Goal: Task Accomplishment & Management: Use online tool/utility

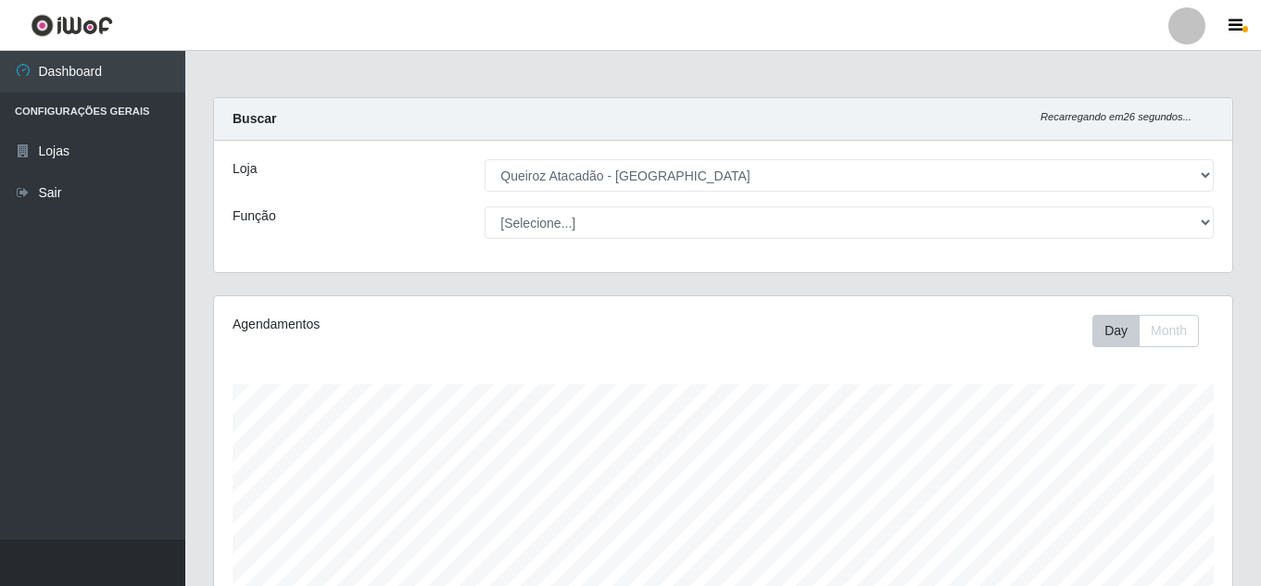
select select "225"
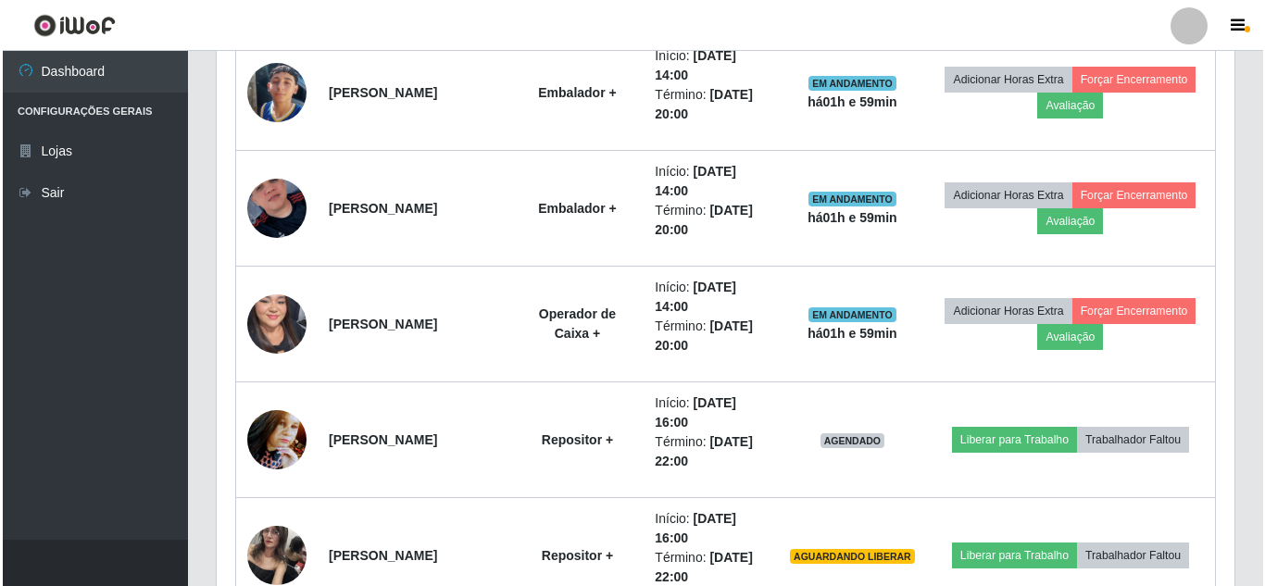
scroll to position [384, 1018]
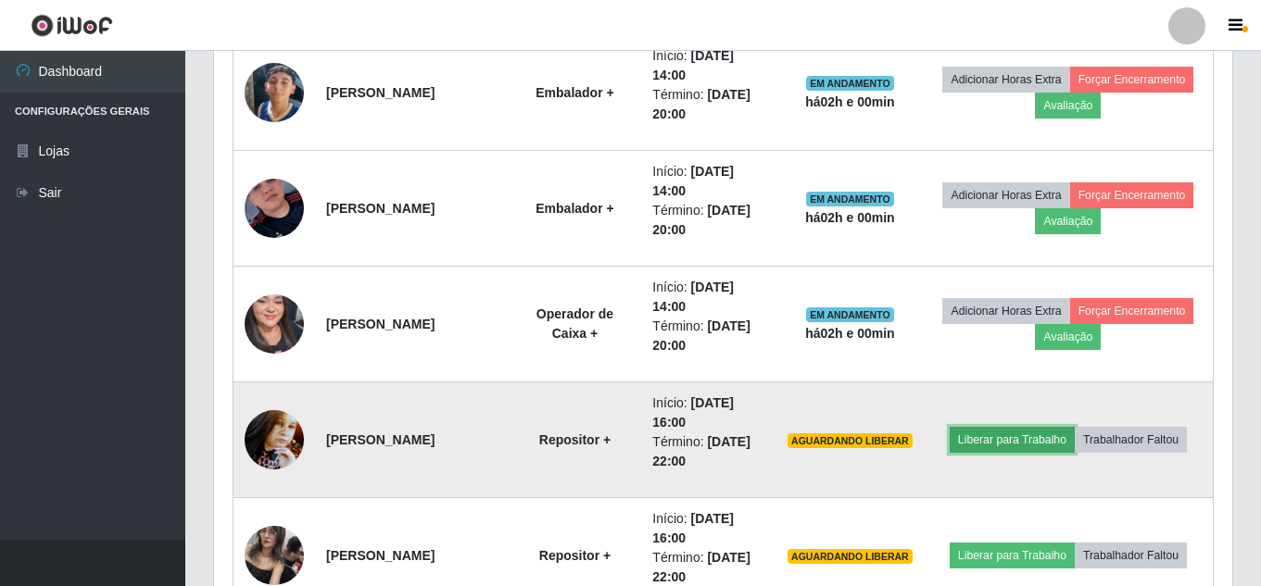
click at [978, 442] on button "Liberar para Trabalho" at bounding box center [1011, 440] width 125 height 26
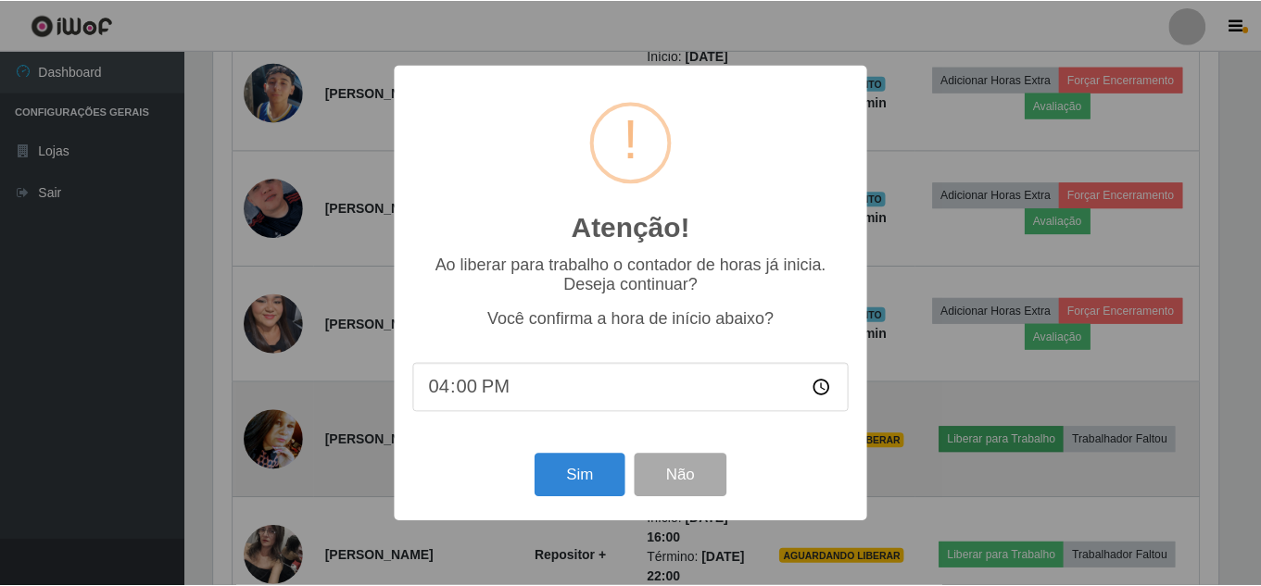
scroll to position [384, 1009]
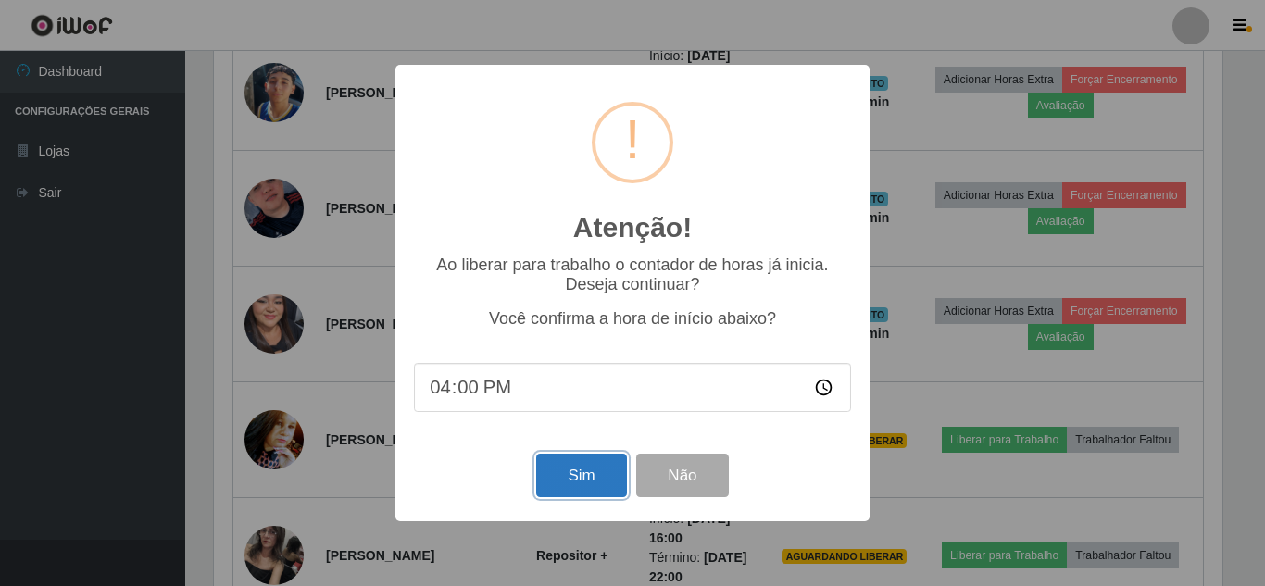
click at [598, 481] on button "Sim" at bounding box center [581, 476] width 90 height 44
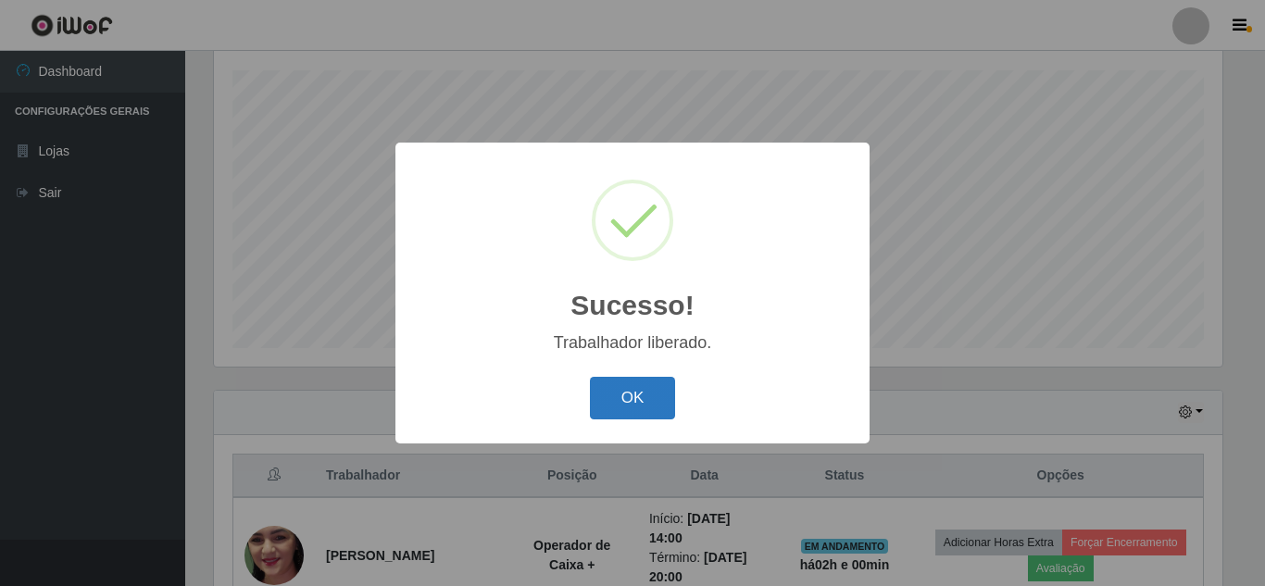
click at [615, 415] on button "OK" at bounding box center [633, 399] width 86 height 44
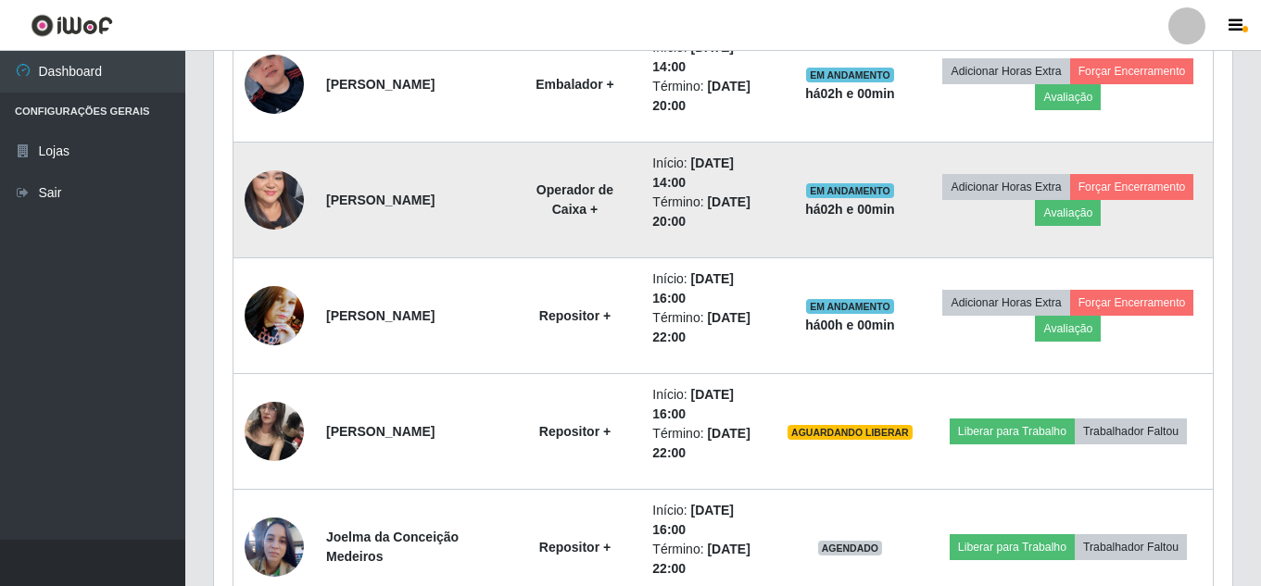
scroll to position [1148, 0]
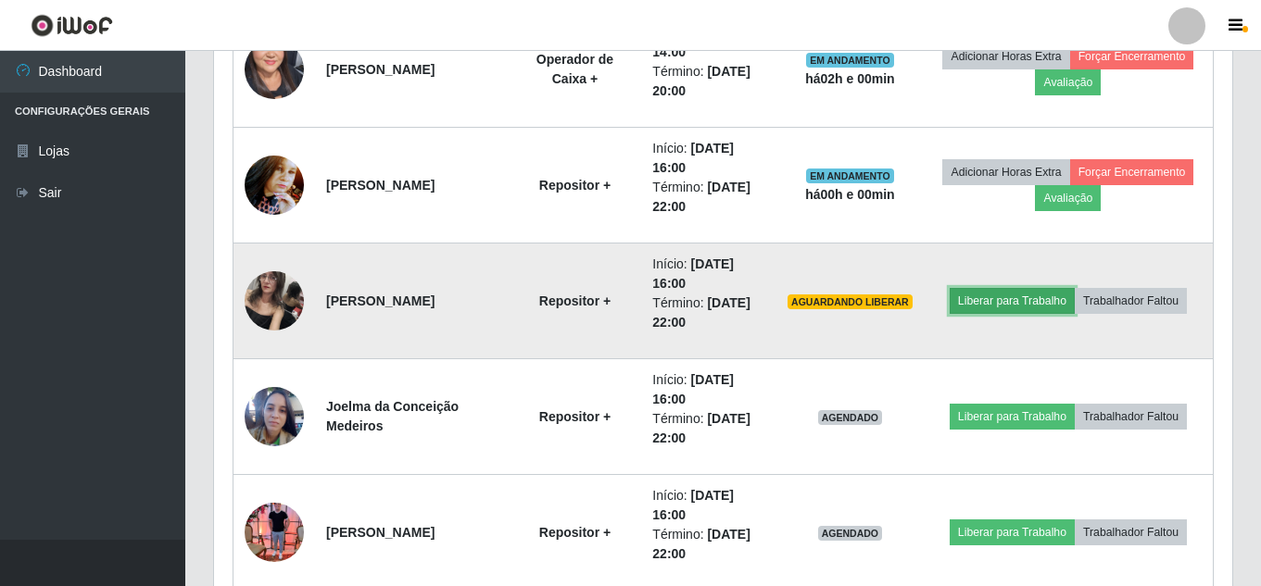
click at [996, 308] on button "Liberar para Trabalho" at bounding box center [1011, 301] width 125 height 26
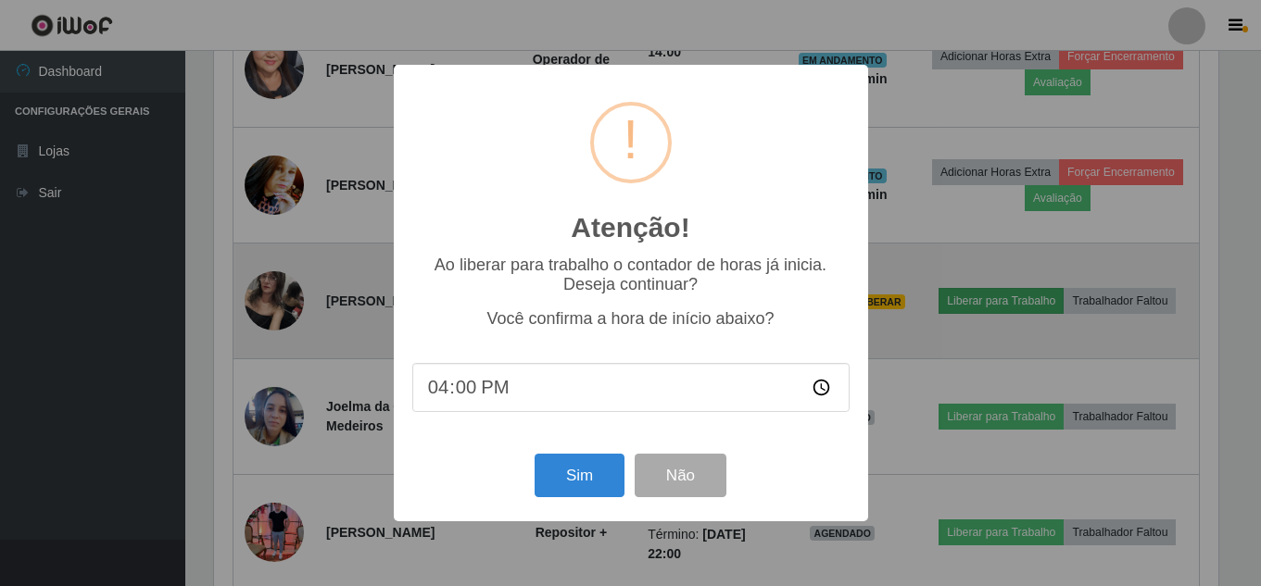
scroll to position [384, 1009]
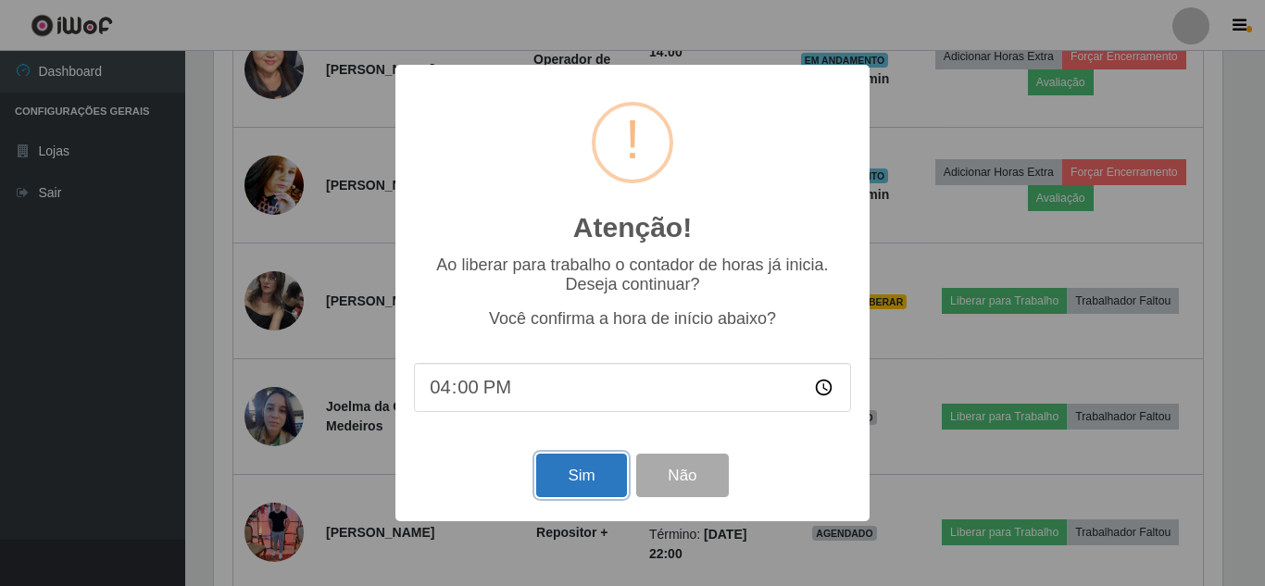
click at [609, 484] on button "Sim" at bounding box center [581, 476] width 90 height 44
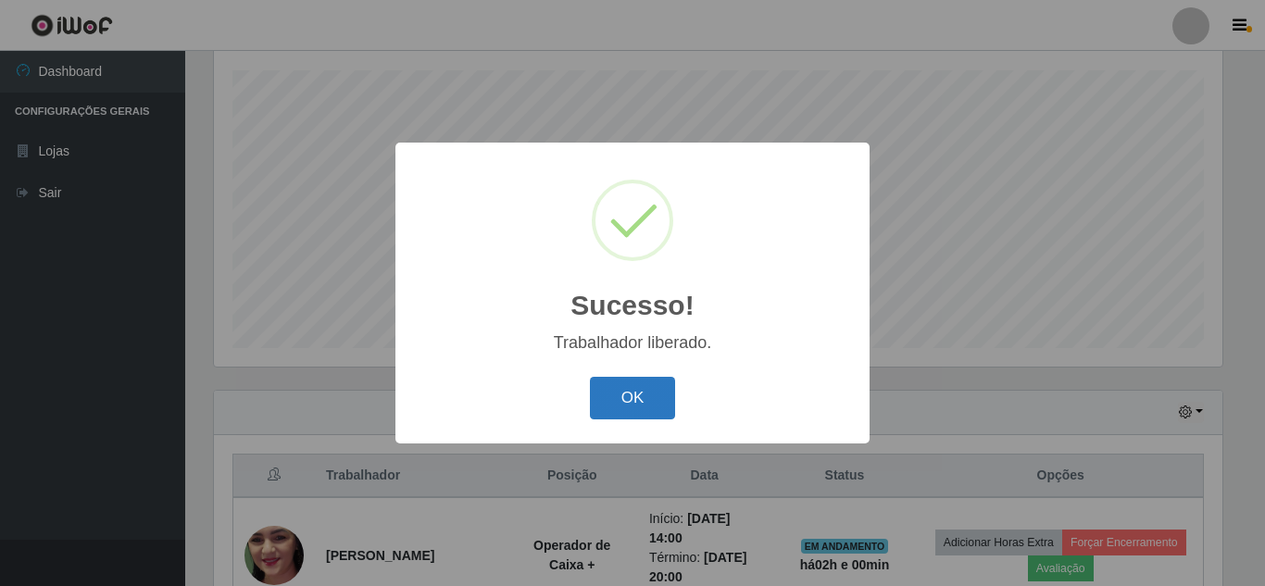
click at [619, 405] on button "OK" at bounding box center [633, 399] width 86 height 44
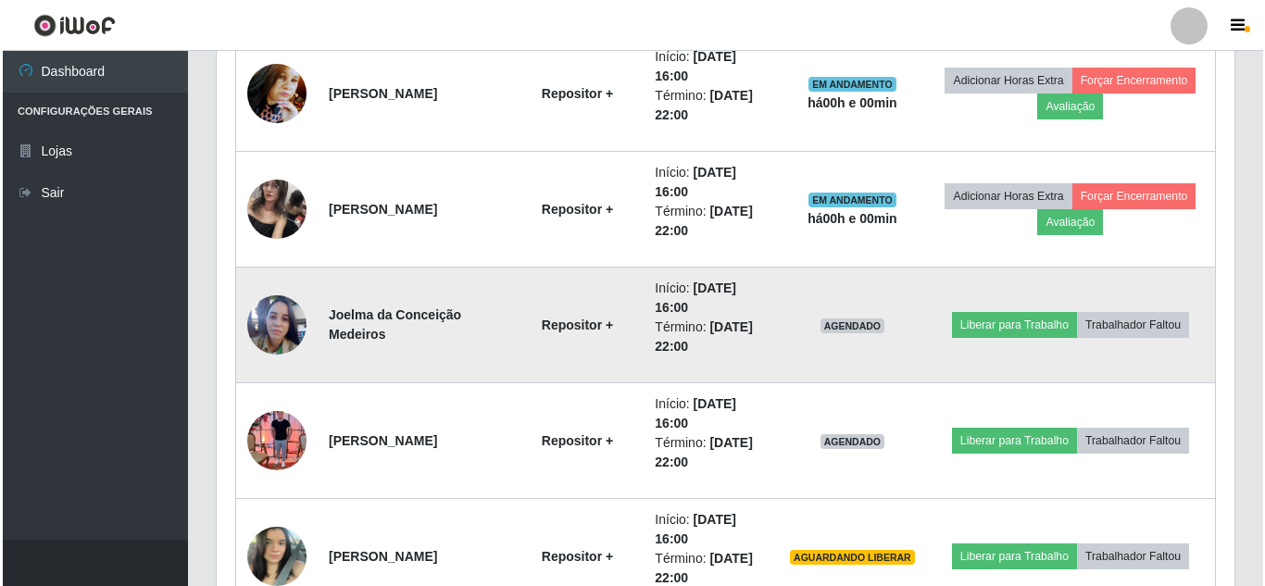
scroll to position [1356, 0]
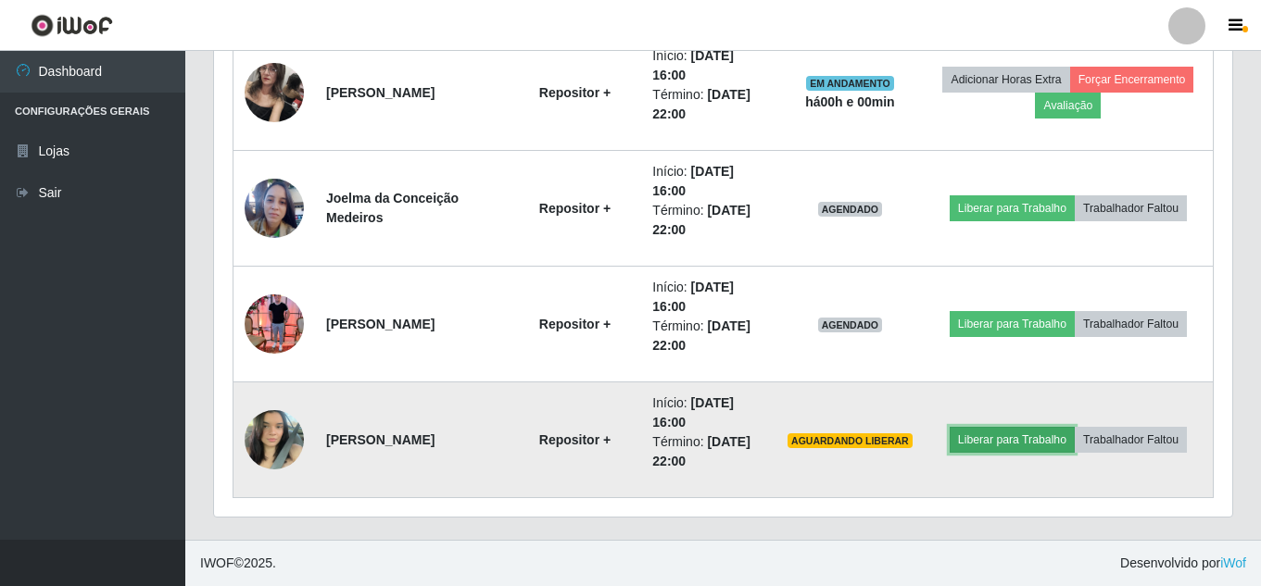
click at [984, 446] on button "Liberar para Trabalho" at bounding box center [1011, 440] width 125 height 26
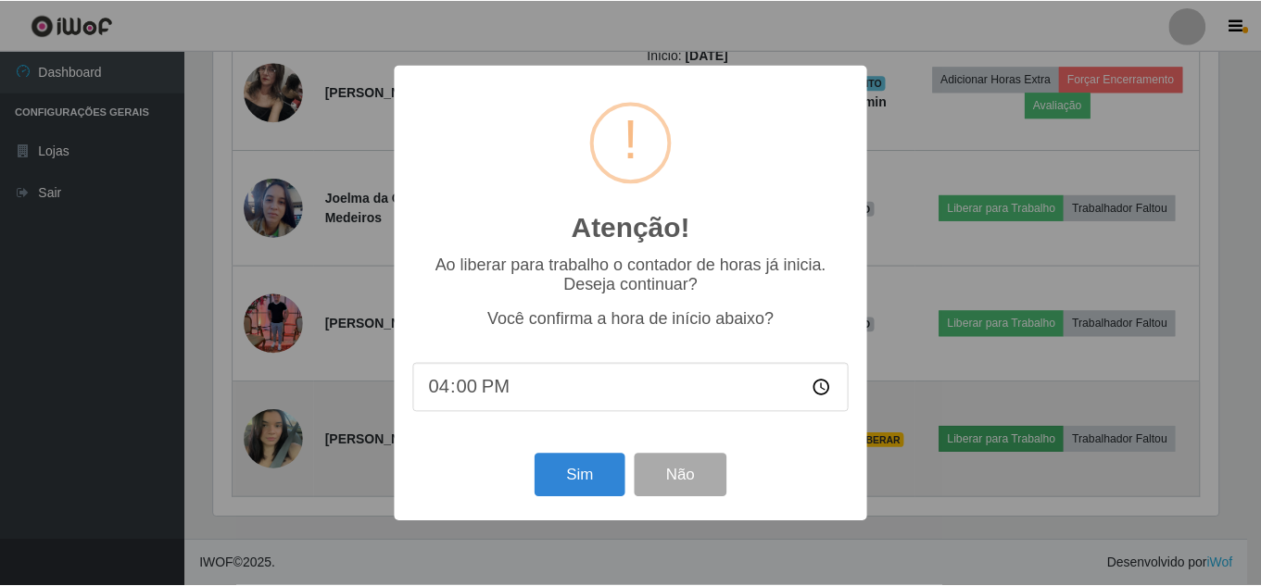
scroll to position [384, 1009]
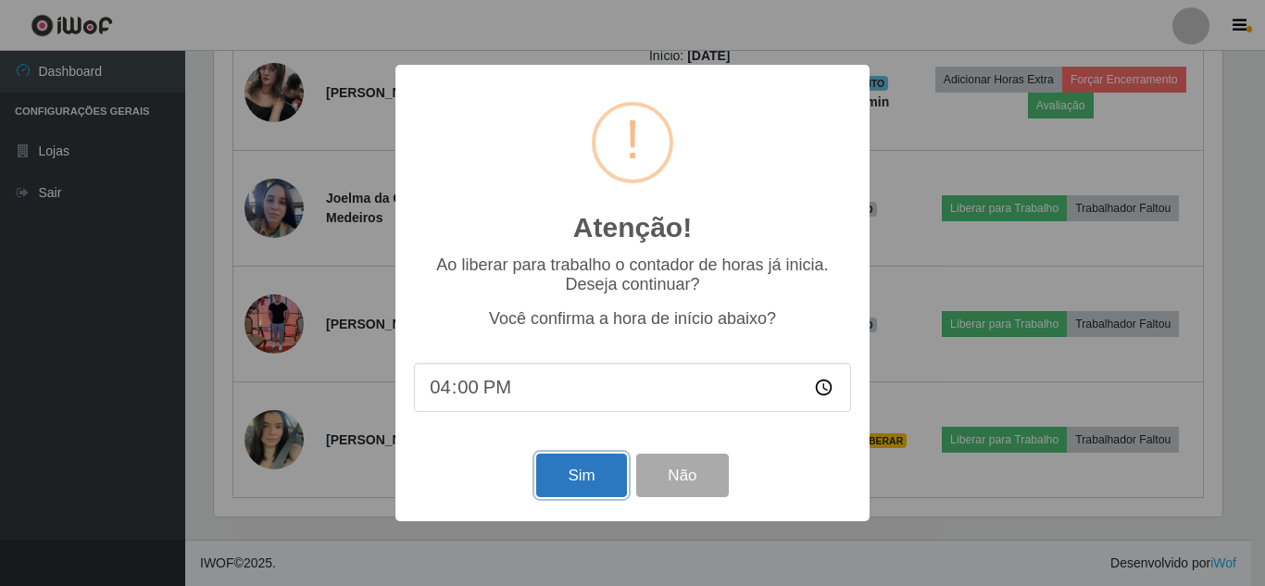
click at [588, 467] on button "Sim" at bounding box center [581, 476] width 90 height 44
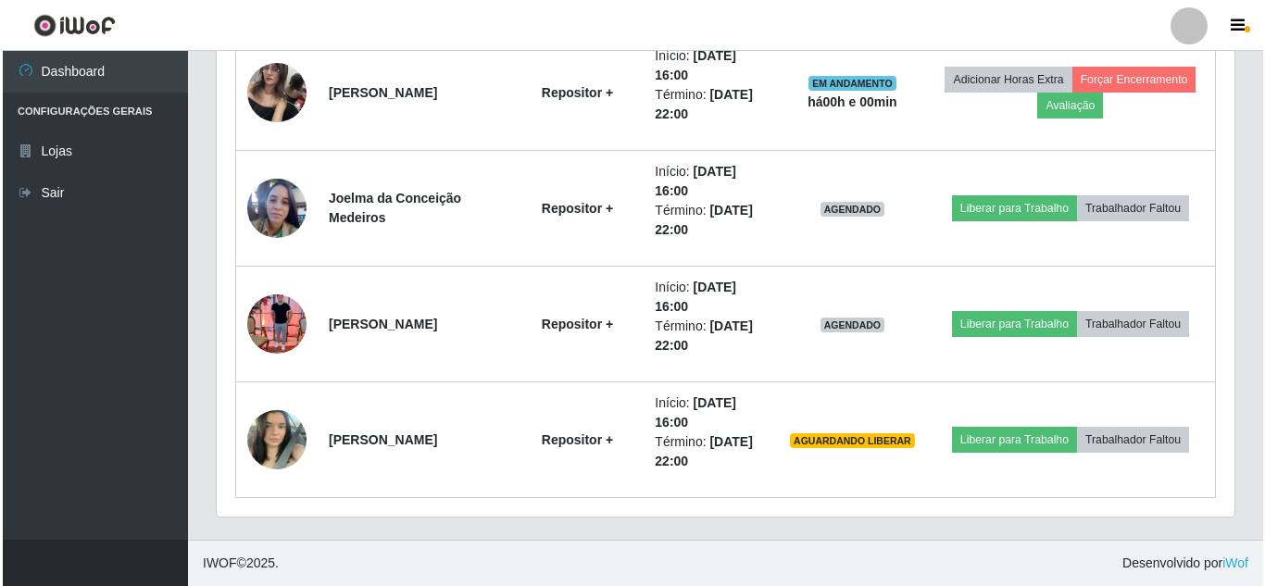
scroll to position [0, 0]
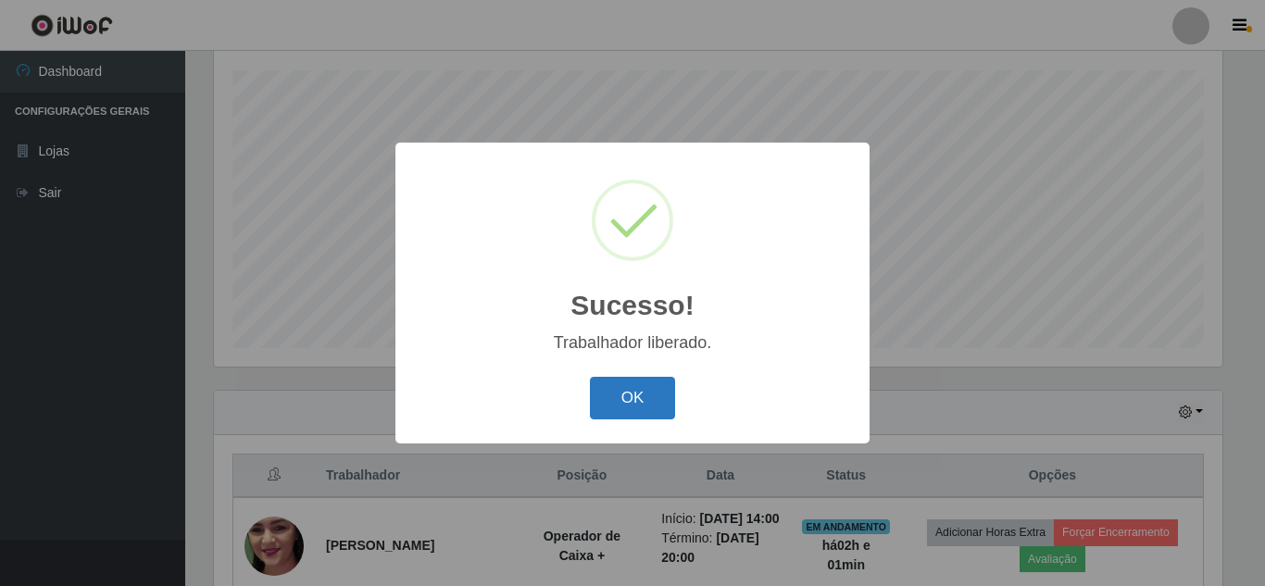
click at [644, 396] on button "OK" at bounding box center [633, 399] width 86 height 44
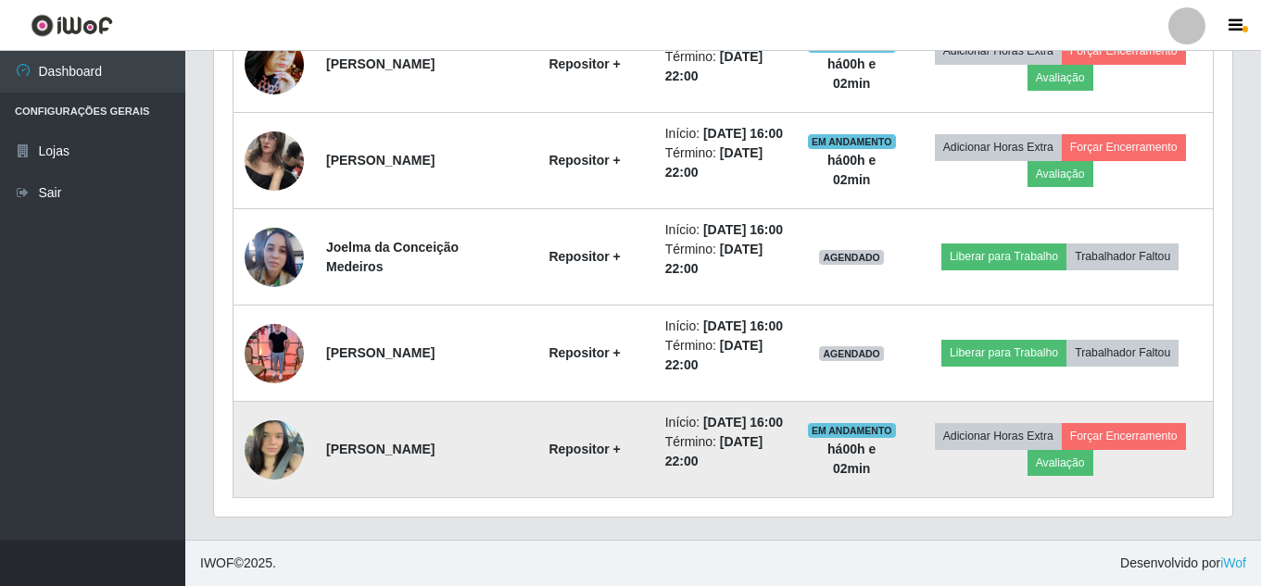
scroll to position [1171, 0]
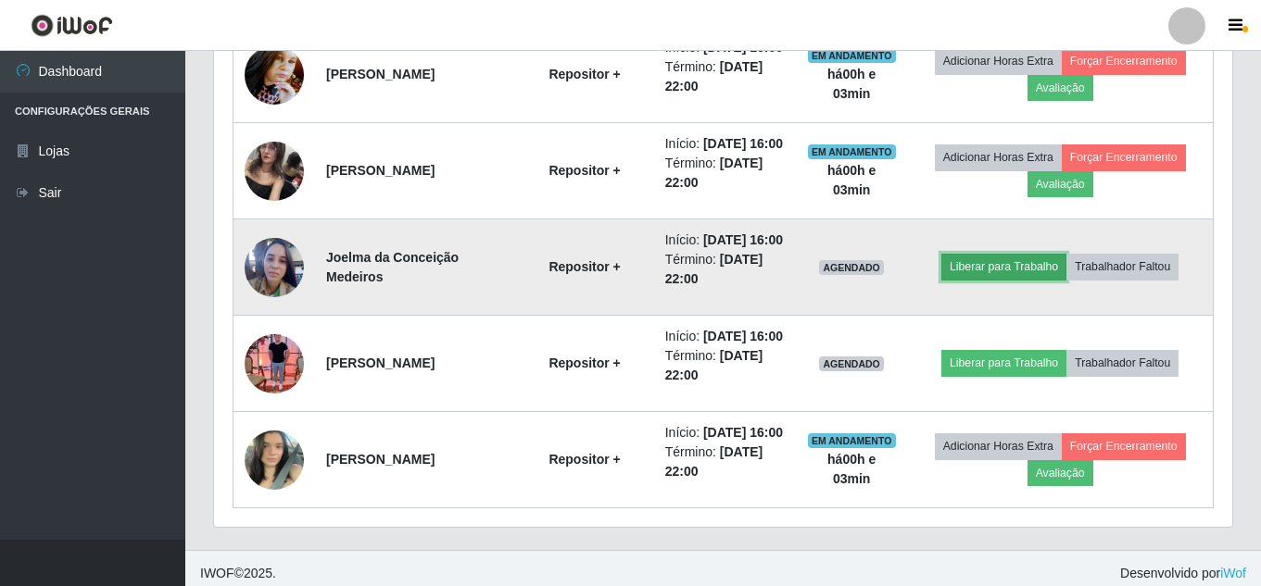
click at [1017, 280] on button "Liberar para Trabalho" at bounding box center [1003, 267] width 125 height 26
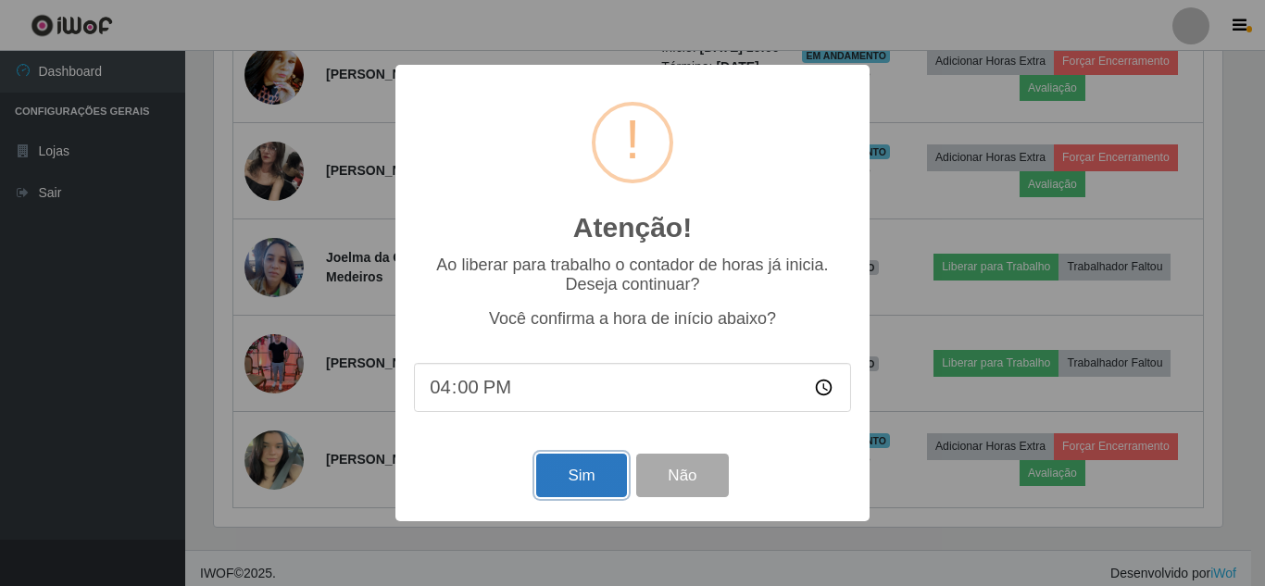
click at [570, 478] on button "Sim" at bounding box center [581, 476] width 90 height 44
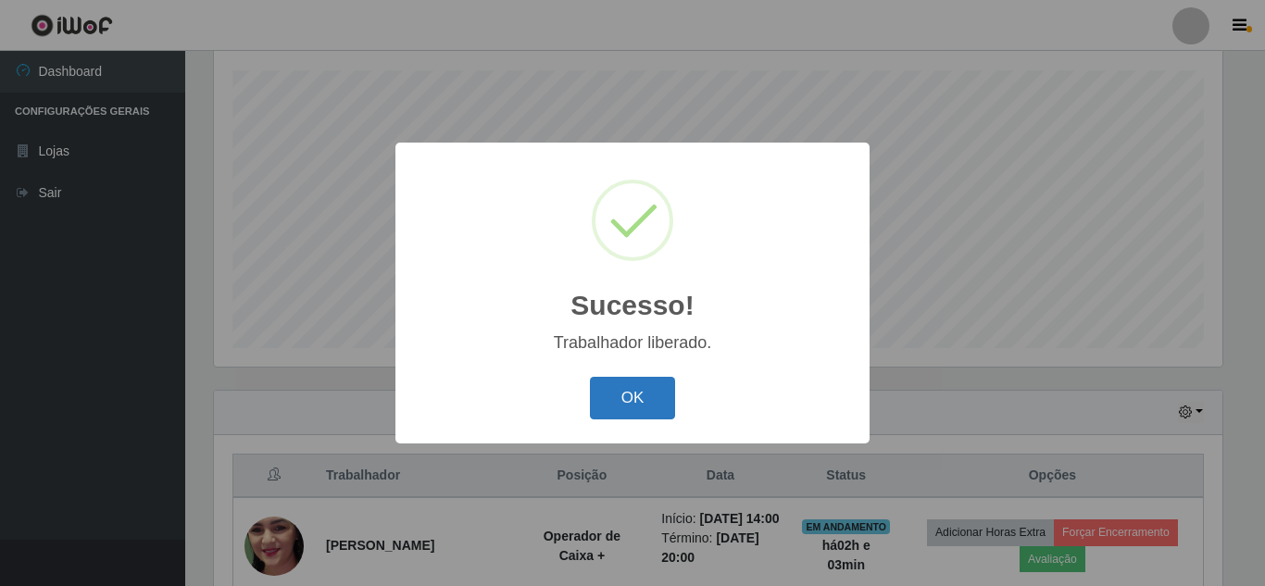
click at [644, 398] on button "OK" at bounding box center [633, 399] width 86 height 44
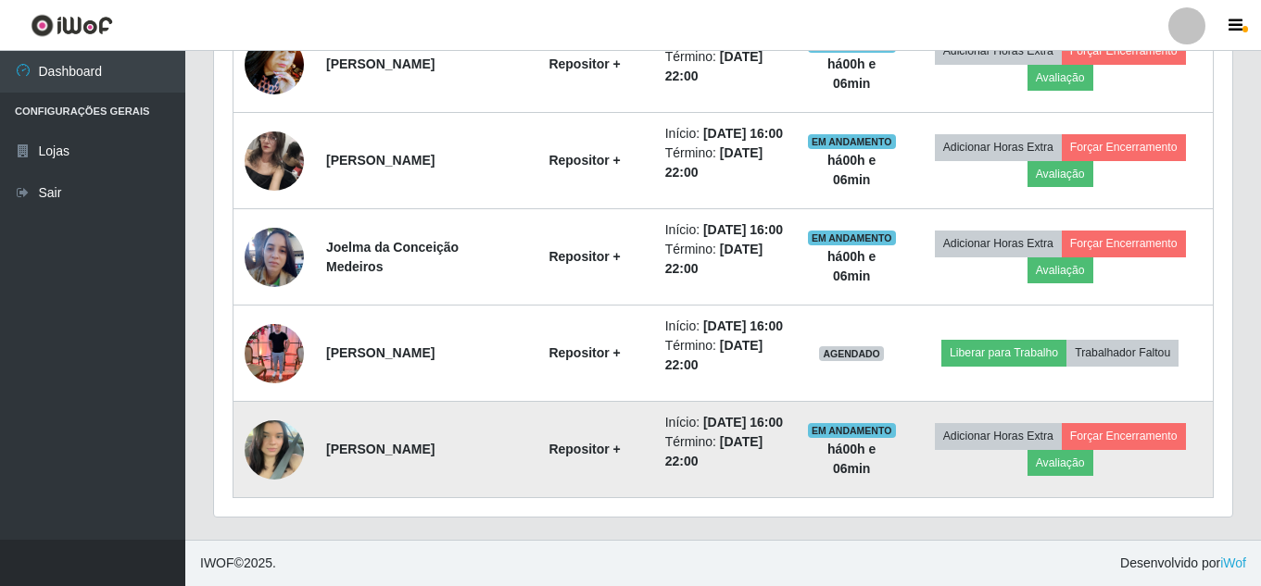
scroll to position [1263, 0]
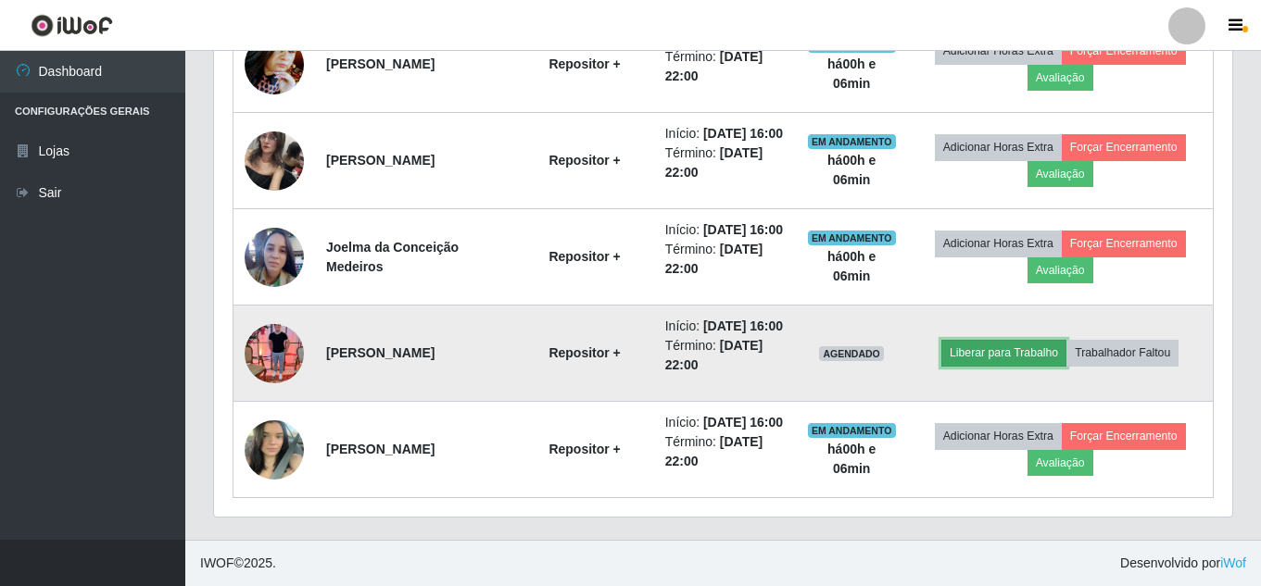
click at [1027, 366] on button "Liberar para Trabalho" at bounding box center [1003, 353] width 125 height 26
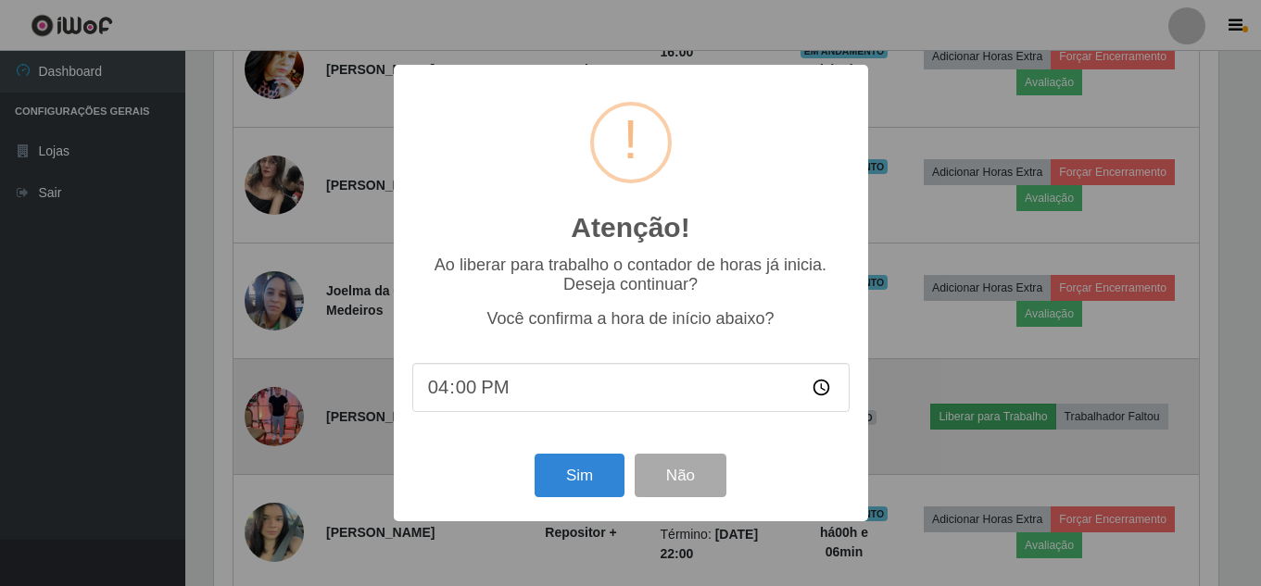
scroll to position [384, 1009]
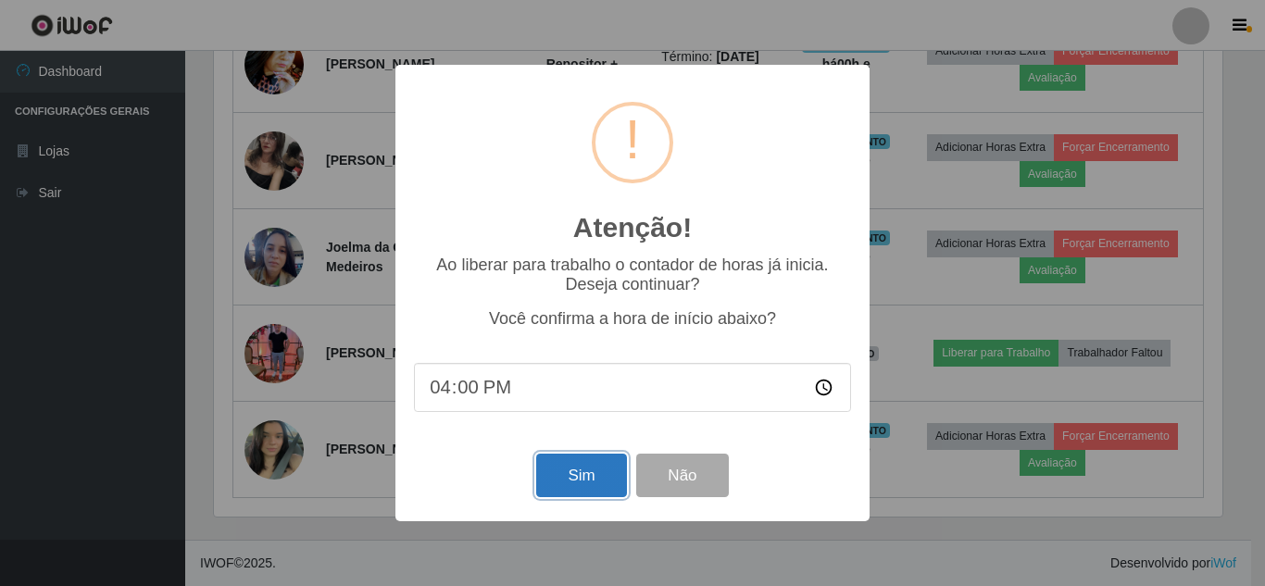
click at [583, 482] on button "Sim" at bounding box center [581, 476] width 90 height 44
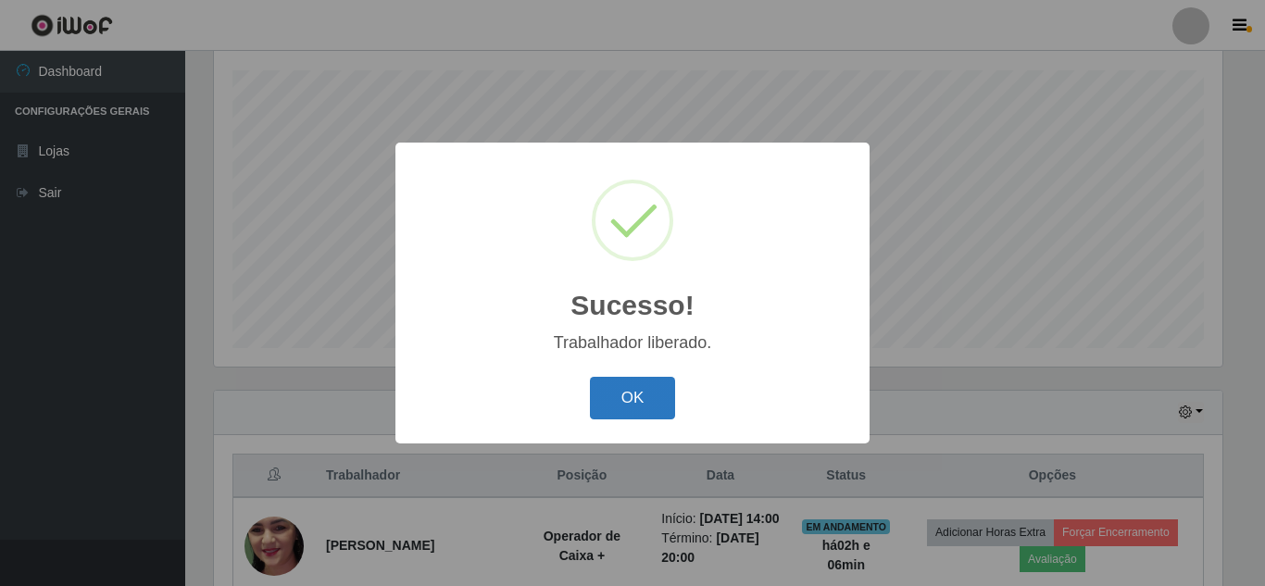
click at [641, 394] on button "OK" at bounding box center [633, 399] width 86 height 44
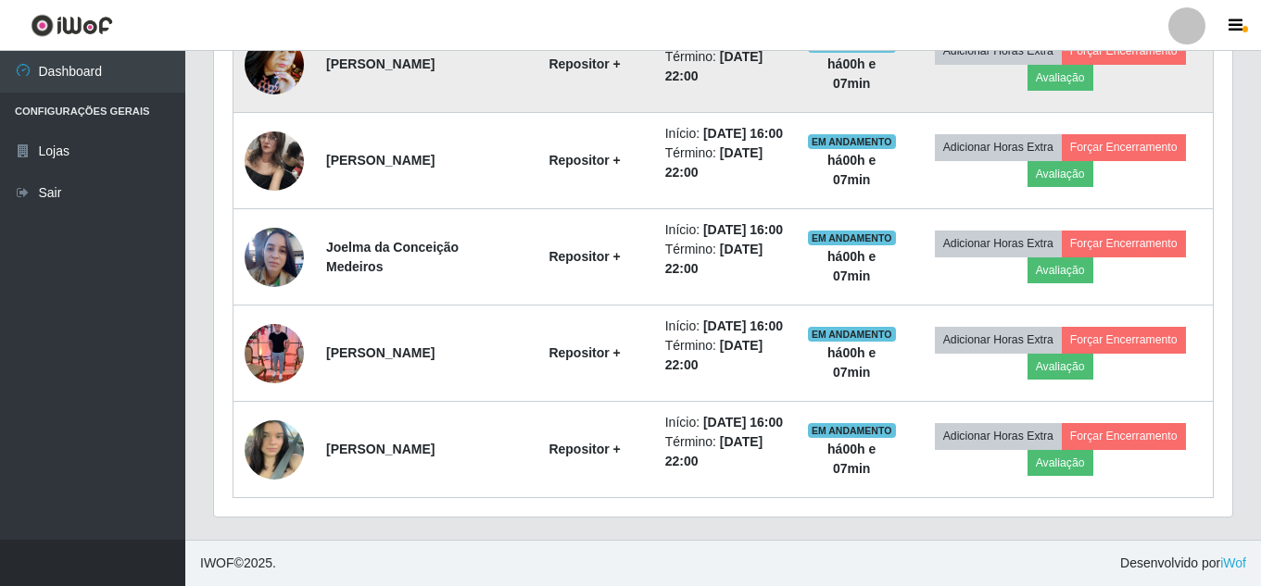
scroll to position [1356, 0]
